Goal: Browse casually

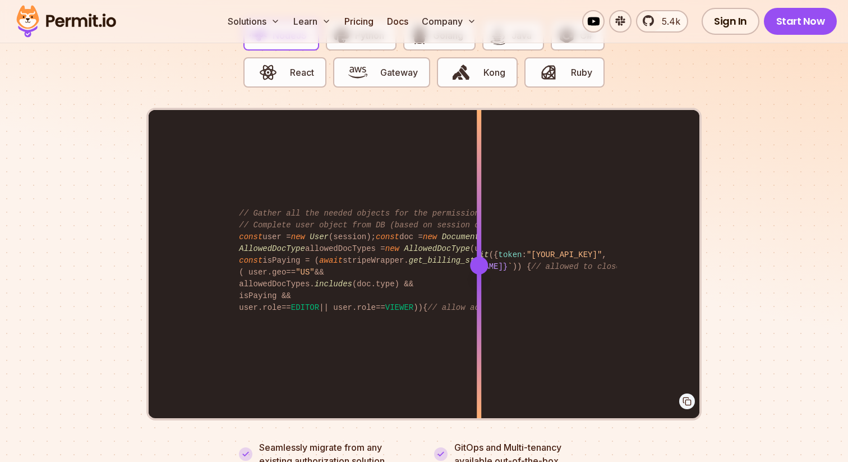
scroll to position [2248, 0]
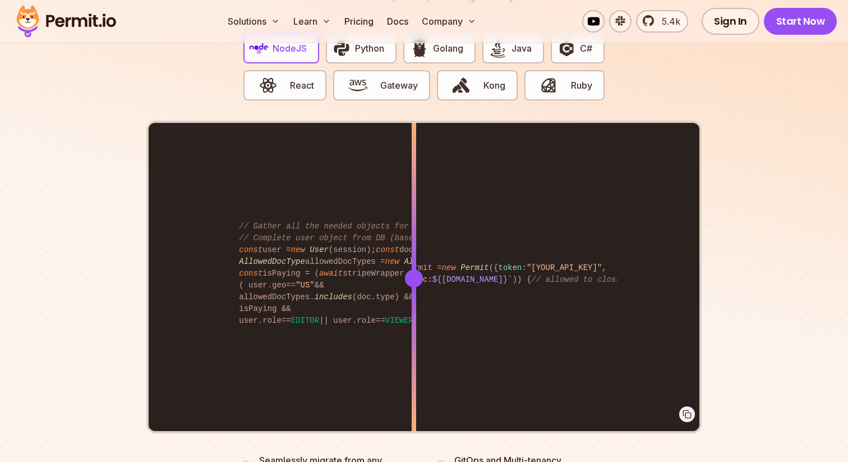
drag, startPoint x: 483, startPoint y: 260, endPoint x: 414, endPoint y: 177, distance: 107.9
click at [414, 177] on div at bounding box center [414, 278] width 4 height 310
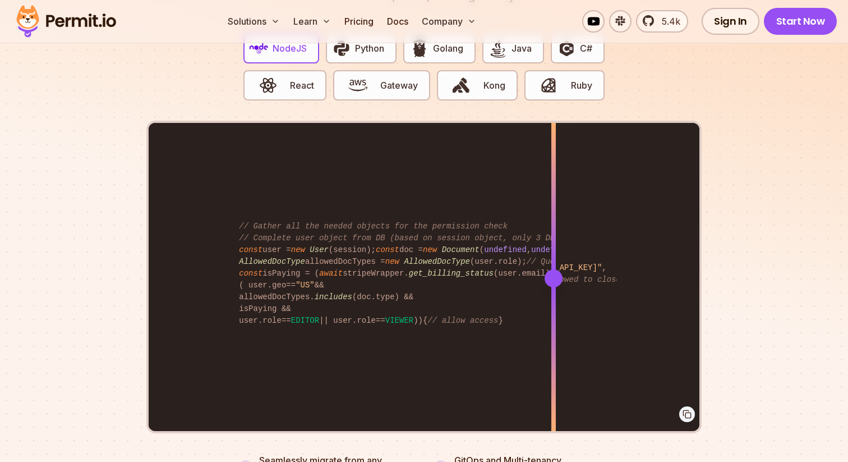
drag, startPoint x: 412, startPoint y: 270, endPoint x: 553, endPoint y: 270, distance: 140.2
click at [553, 270] on div at bounding box center [554, 278] width 18 height 18
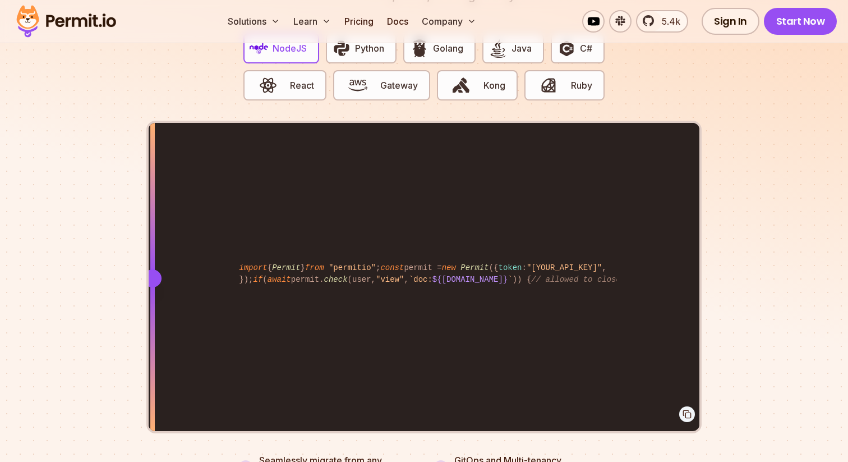
drag, startPoint x: 550, startPoint y: 269, endPoint x: 150, endPoint y: 229, distance: 402.0
click at [151, 229] on div at bounding box center [152, 278] width 4 height 310
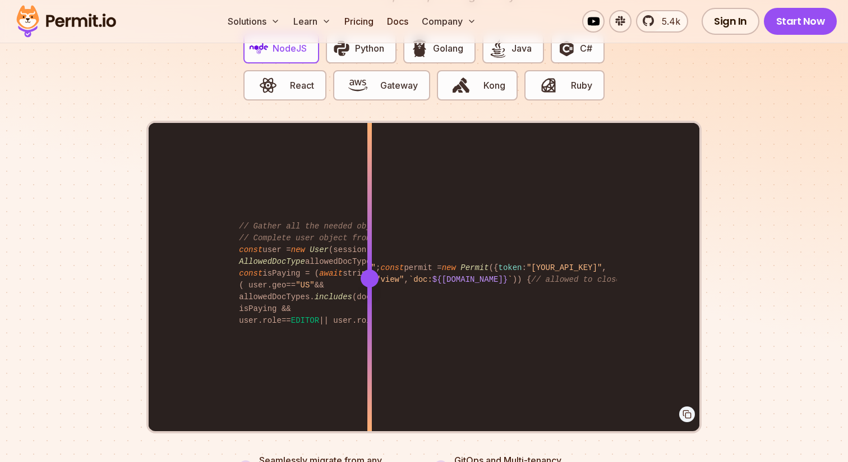
drag, startPoint x: 150, startPoint y: 229, endPoint x: 370, endPoint y: 172, distance: 227.2
click at [370, 172] on div at bounding box center [369, 200] width 4 height 155
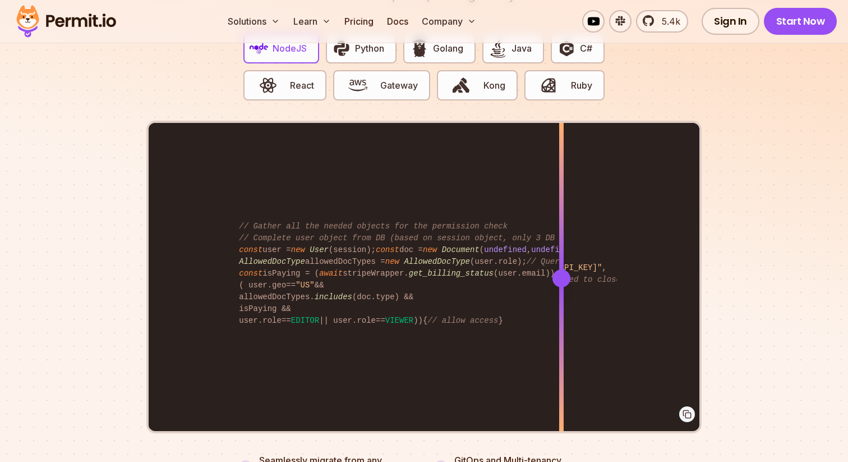
drag, startPoint x: 372, startPoint y: 272, endPoint x: 561, endPoint y: 240, distance: 192.4
click at [561, 240] on div at bounding box center [561, 278] width 4 height 310
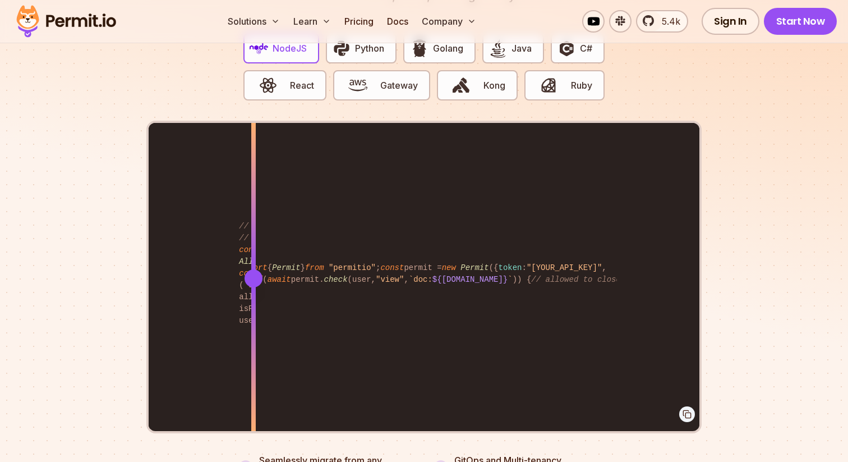
drag, startPoint x: 560, startPoint y: 263, endPoint x: 253, endPoint y: 302, distance: 309.8
click at [253, 302] on div at bounding box center [253, 278] width 4 height 310
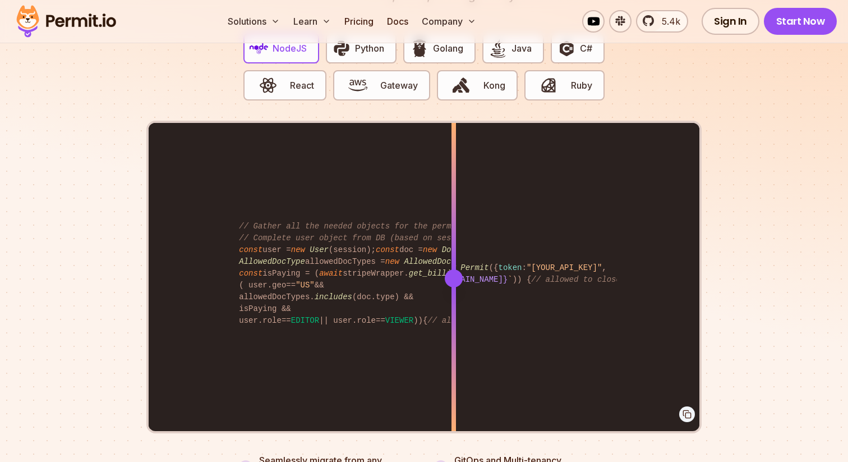
drag, startPoint x: 253, startPoint y: 302, endPoint x: 454, endPoint y: 262, distance: 204.7
click at [454, 262] on div at bounding box center [454, 278] width 4 height 310
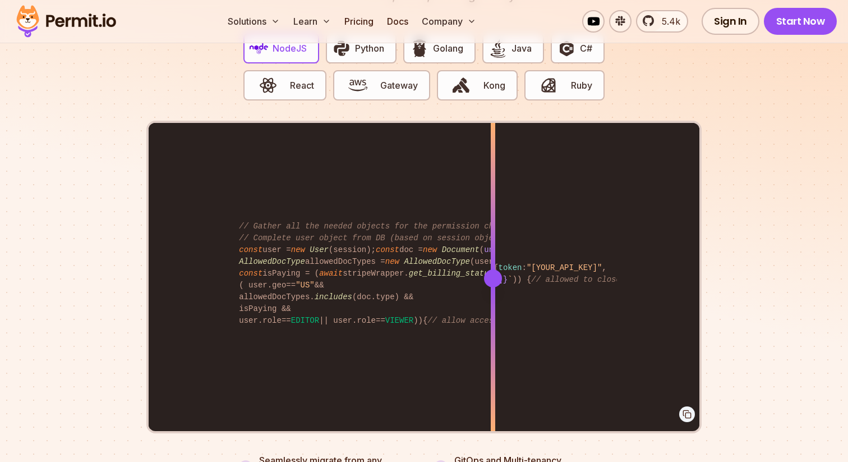
drag, startPoint x: 455, startPoint y: 263, endPoint x: 493, endPoint y: 260, distance: 38.2
click at [493, 269] on div at bounding box center [493, 278] width 18 height 18
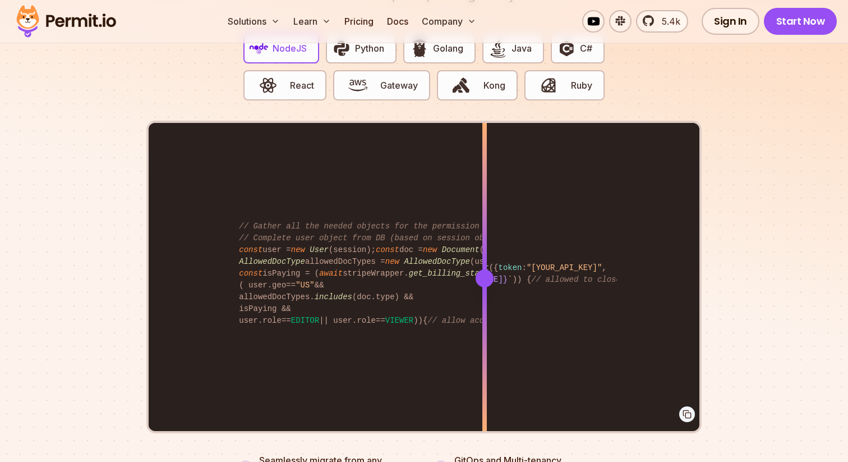
drag, startPoint x: 495, startPoint y: 270, endPoint x: 485, endPoint y: 269, distance: 10.2
click at [485, 269] on div at bounding box center [485, 278] width 18 height 18
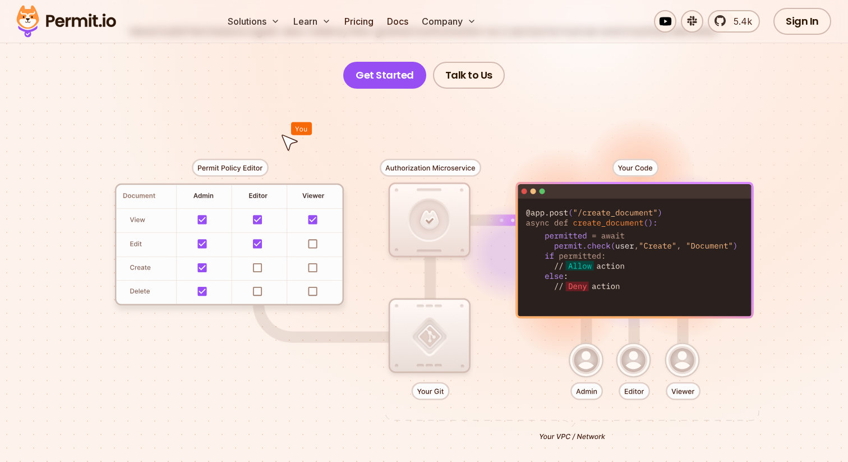
scroll to position [0, 0]
